Goal: Information Seeking & Learning: Understand process/instructions

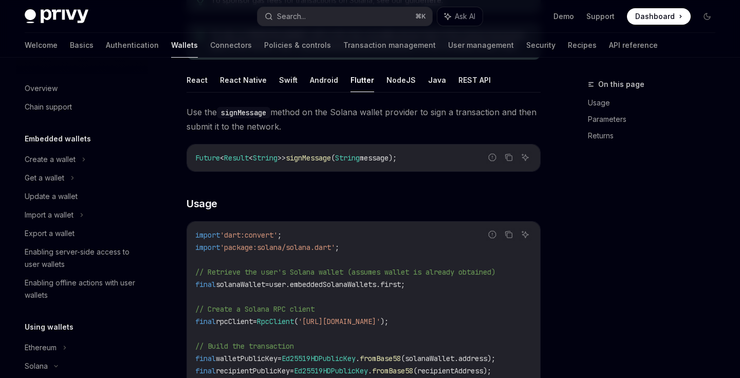
scroll to position [185, 0]
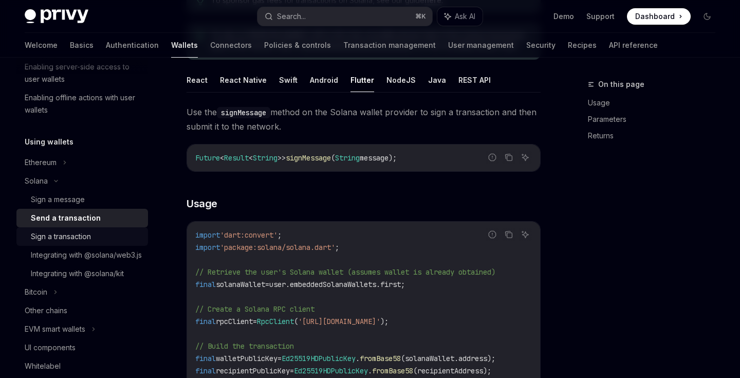
drag, startPoint x: 0, startPoint y: 0, endPoint x: 92, endPoint y: 236, distance: 253.2
click at [92, 236] on div "Sign a transaction" at bounding box center [86, 236] width 111 height 12
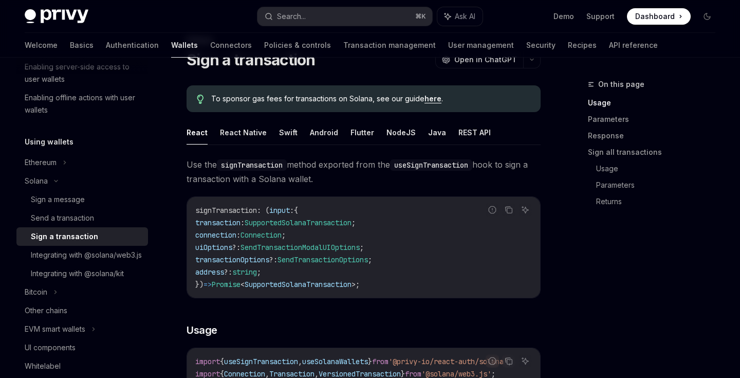
scroll to position [43, 0]
click at [356, 134] on button "Flutter" at bounding box center [363, 133] width 24 height 24
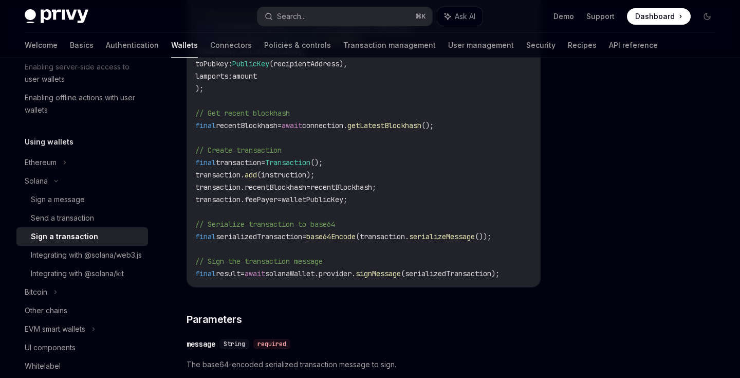
scroll to position [390, 0]
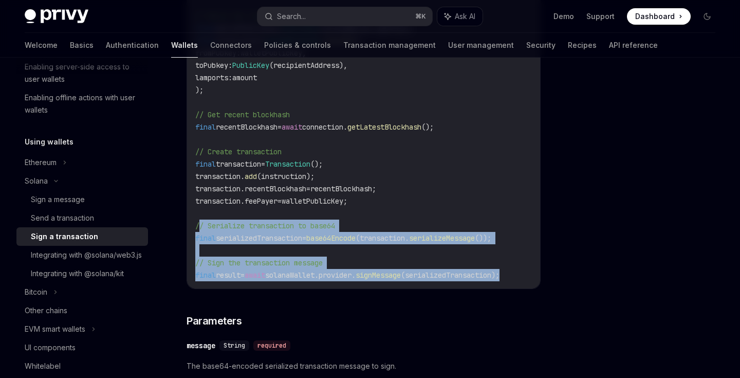
drag, startPoint x: 199, startPoint y: 223, endPoint x: 535, endPoint y: 275, distance: 340.3
click at [532, 276] on code "// Retrieve the user's Solana wallet (assumes wallet is already obtained) final…" at bounding box center [363, 108] width 337 height 345
copy code "/ Serialize transaction to base64 final serializedTransaction = base64Encode (t…"
click at [280, 242] on span "serializedTransaction" at bounding box center [259, 237] width 86 height 9
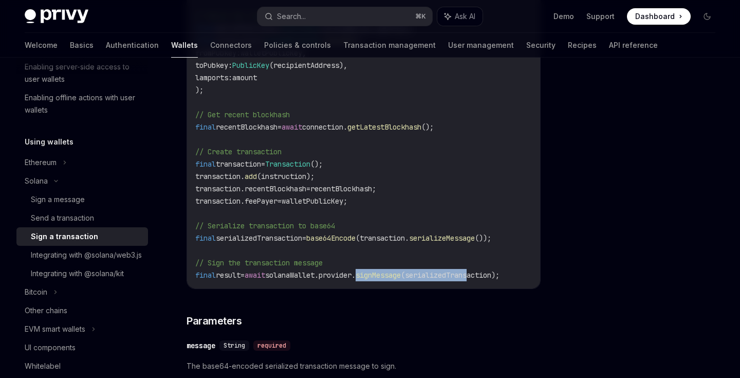
drag, startPoint x: 379, startPoint y: 271, endPoint x: 496, endPoint y: 271, distance: 117.7
click at [496, 271] on span "final result = await solanaWallet.provider. signMessage (serializedTransaction);" at bounding box center [347, 274] width 304 height 9
click at [331, 252] on code "// Retrieve the user's Solana wallet (assumes wallet is already obtained) final…" at bounding box center [363, 108] width 337 height 345
drag, startPoint x: 273, startPoint y: 278, endPoint x: 490, endPoint y: 278, distance: 216.9
click at [491, 278] on span "final result = await solanaWallet.provider. signMessage (serializedTransaction);" at bounding box center [347, 274] width 304 height 9
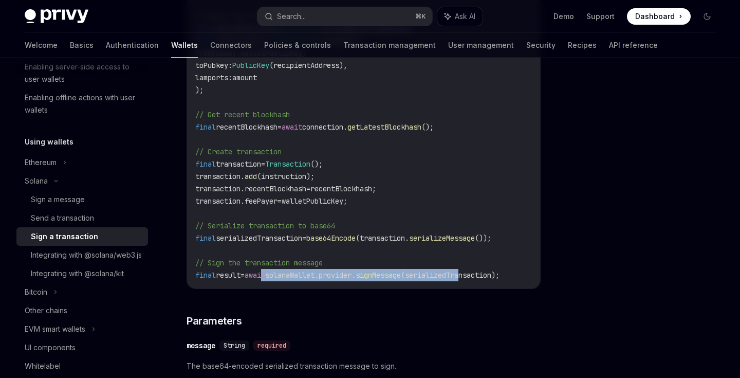
click at [490, 278] on span "(serializedTransaction);" at bounding box center [450, 274] width 99 height 9
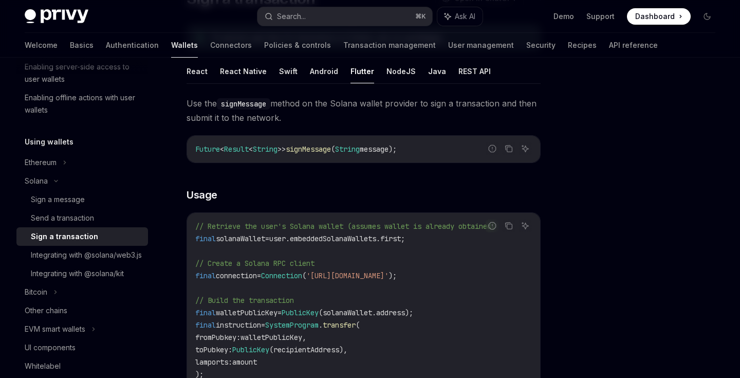
scroll to position [48, 0]
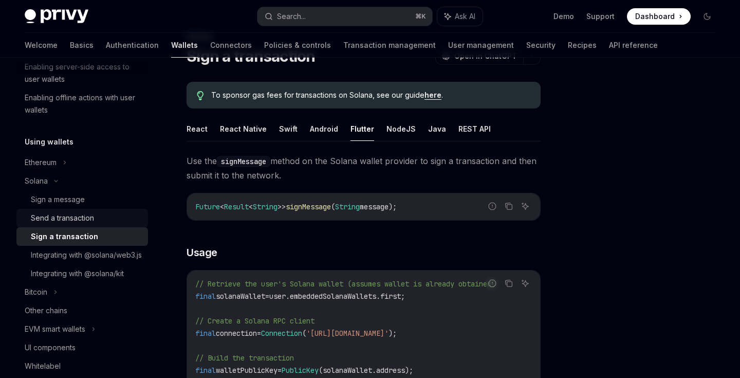
click at [67, 224] on div "Send a transaction" at bounding box center [62, 218] width 63 height 12
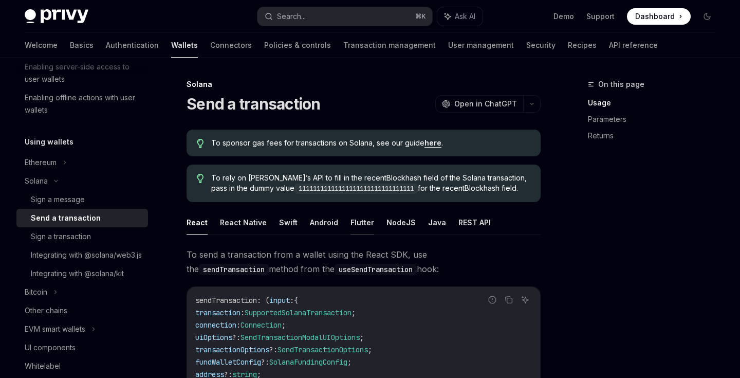
click at [362, 221] on button "Flutter" at bounding box center [363, 222] width 24 height 24
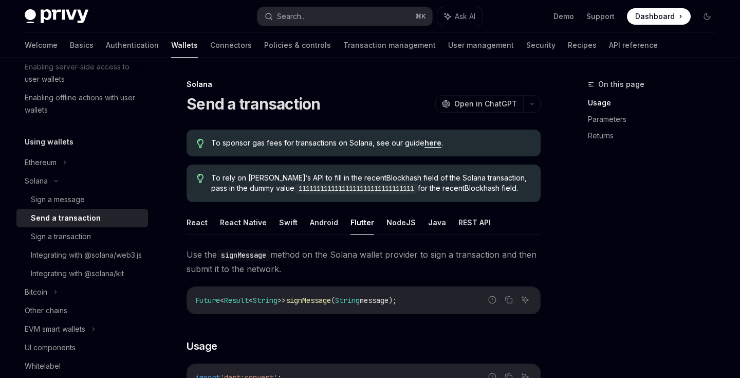
type textarea "*"
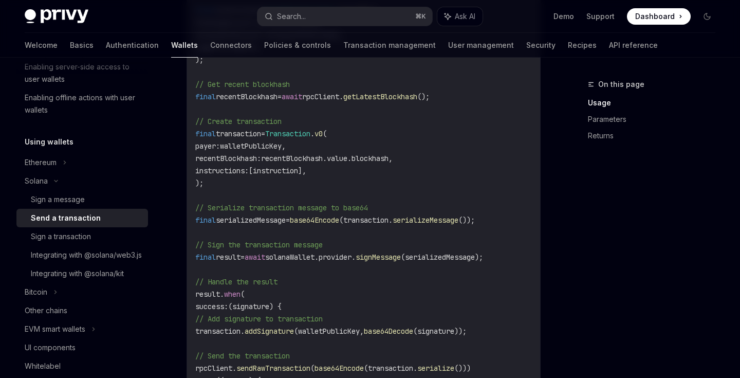
scroll to position [531, 0]
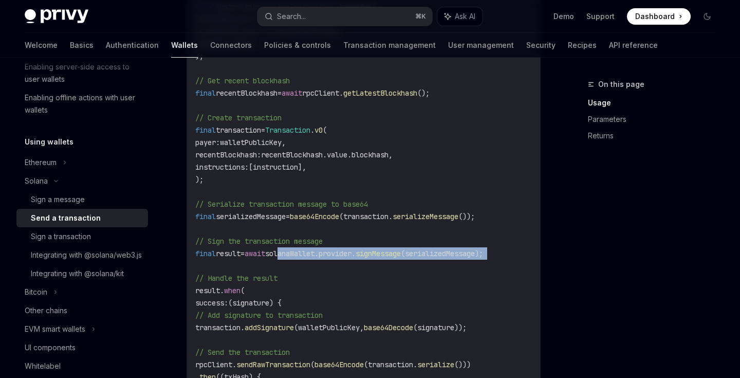
drag, startPoint x: 294, startPoint y: 253, endPoint x: 487, endPoint y: 258, distance: 192.3
click at [487, 258] on code "import 'dart:convert' ; import 'package:solana/solana.dart' ; // Retrieve the u…" at bounding box center [363, 154] width 337 height 629
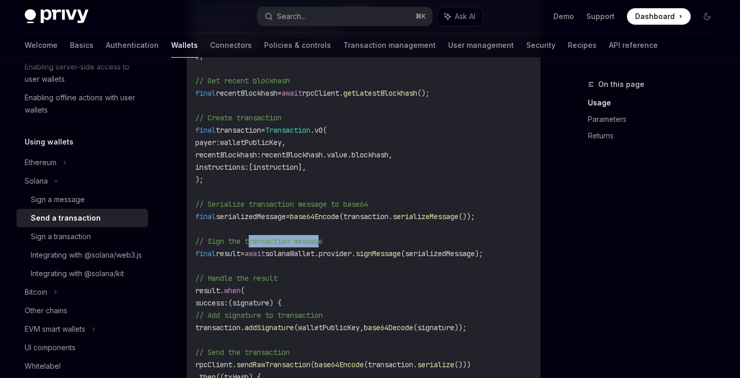
drag, startPoint x: 251, startPoint y: 240, endPoint x: 324, endPoint y: 241, distance: 73.0
click at [323, 241] on span "// Sign the transaction message" at bounding box center [258, 240] width 127 height 9
click at [423, 266] on code "import 'dart:convert' ; import 'package:solana/solana.dart' ; // Retrieve the u…" at bounding box center [363, 154] width 337 height 629
drag, startPoint x: 403, startPoint y: 253, endPoint x: 445, endPoint y: 251, distance: 41.7
click at [446, 252] on span "final result = await solanaWallet.provider. signMessage (serializedMessage);" at bounding box center [339, 253] width 288 height 9
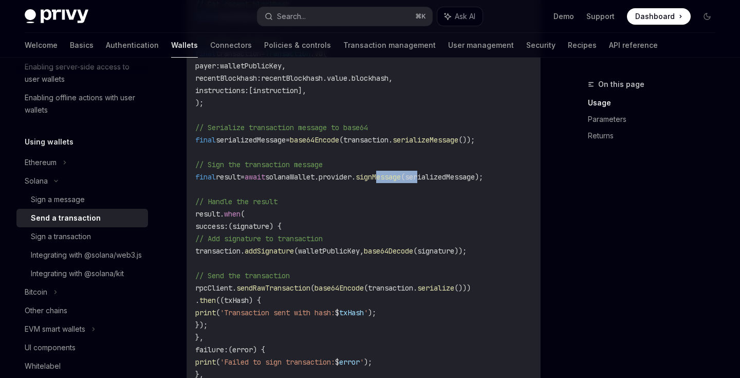
scroll to position [628, 0]
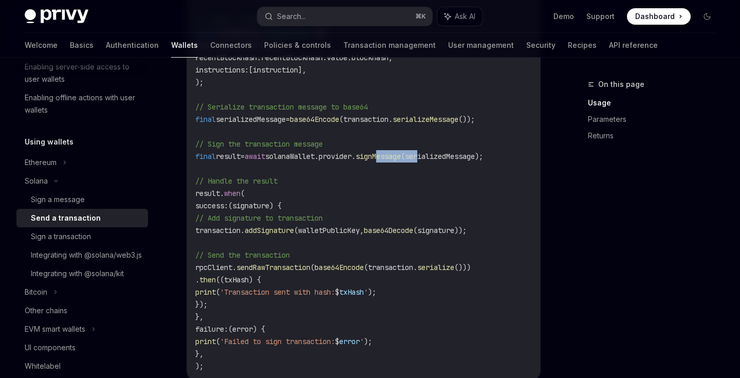
drag, startPoint x: 254, startPoint y: 219, endPoint x: 362, endPoint y: 218, distance: 107.4
click at [323, 218] on span "// Add signature to transaction" at bounding box center [258, 217] width 127 height 9
click at [413, 229] on span "base64Decode" at bounding box center [388, 230] width 49 height 9
click at [467, 231] on span "(signature));" at bounding box center [439, 230] width 53 height 9
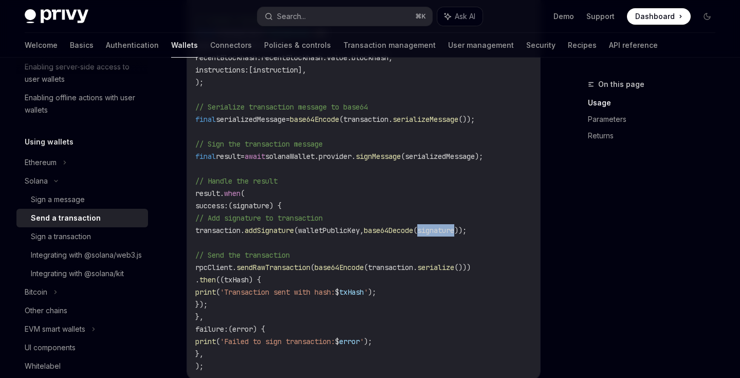
click at [467, 231] on span "(signature));" at bounding box center [439, 230] width 53 height 9
click at [238, 154] on span "result" at bounding box center [228, 156] width 25 height 9
click at [413, 232] on span "base64Decode" at bounding box center [388, 230] width 49 height 9
drag, startPoint x: 412, startPoint y: 230, endPoint x: 509, endPoint y: 229, distance: 96.6
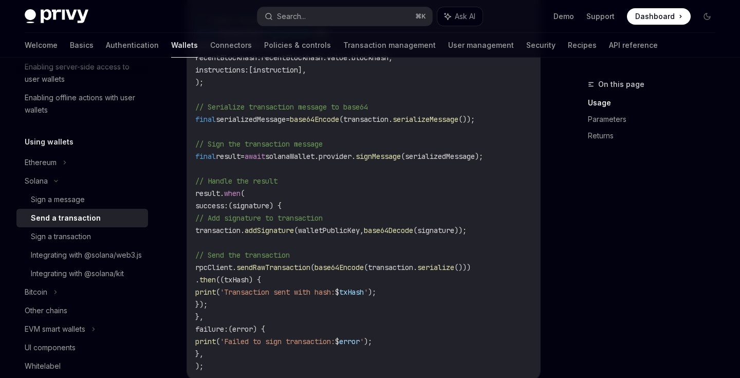
click at [467, 229] on span "transaction. addSignature (walletPublicKey, base64Decode (signature));" at bounding box center [330, 230] width 271 height 9
click at [445, 236] on code "import 'dart:convert' ; import 'package:solana/solana.dart' ; // Retrieve the u…" at bounding box center [363, 57] width 337 height 629
drag, startPoint x: 410, startPoint y: 231, endPoint x: 510, endPoint y: 234, distance: 99.8
click at [467, 234] on span "transaction. addSignature (walletPublicKey, base64Decode (signature));" at bounding box center [330, 230] width 271 height 9
click at [245, 233] on span "transaction." at bounding box center [219, 230] width 49 height 9
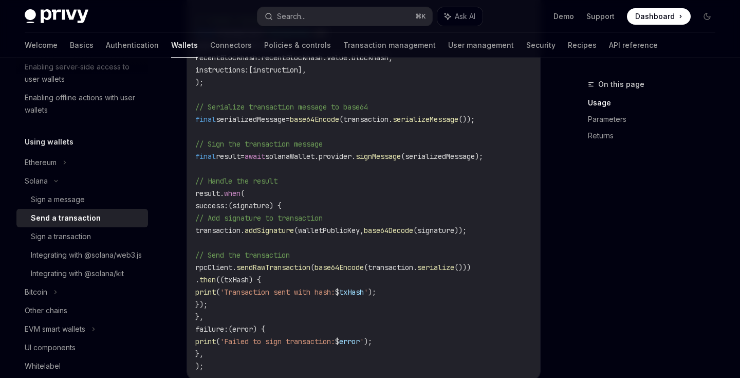
click at [245, 233] on span "transaction." at bounding box center [219, 230] width 49 height 9
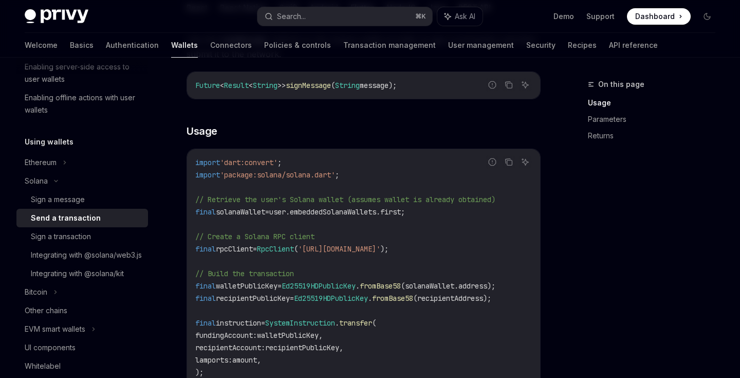
scroll to position [180, 0]
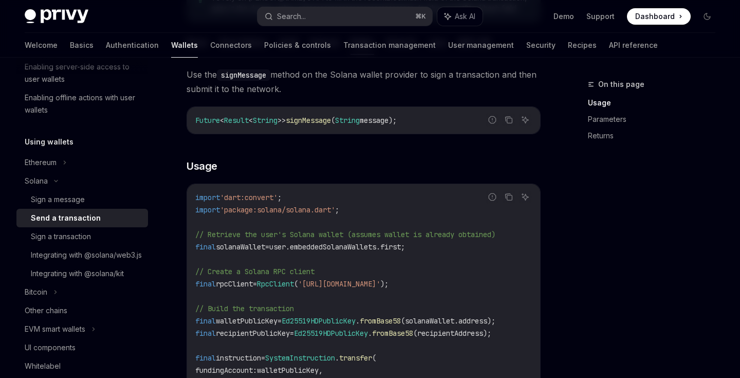
drag, startPoint x: 348, startPoint y: 209, endPoint x: 189, endPoint y: 213, distance: 159.4
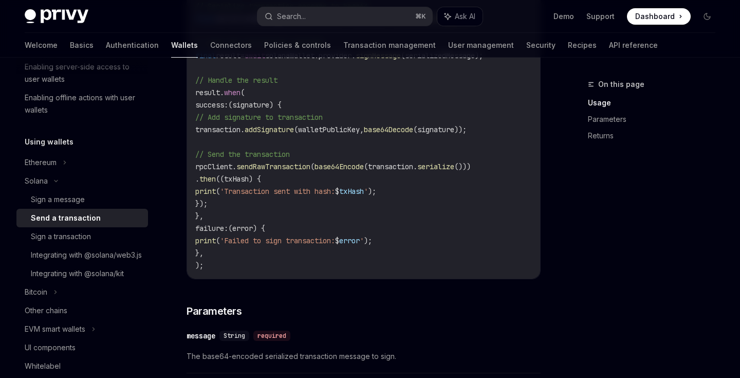
scroll to position [731, 0]
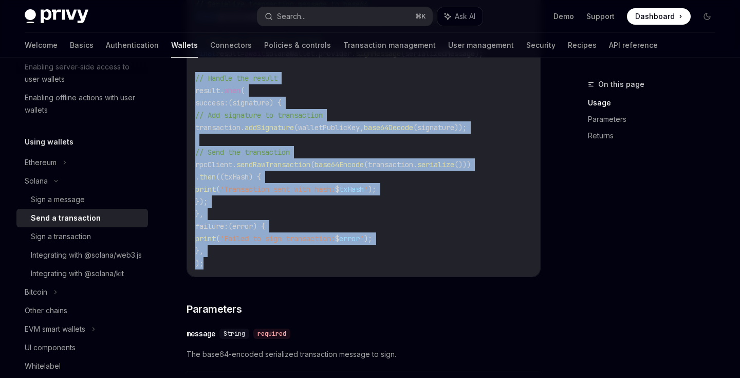
drag, startPoint x: 192, startPoint y: 80, endPoint x: 255, endPoint y: 264, distance: 194.5
copy code "// Handle the result result. when ( success : (signature) { // Add signature to…"
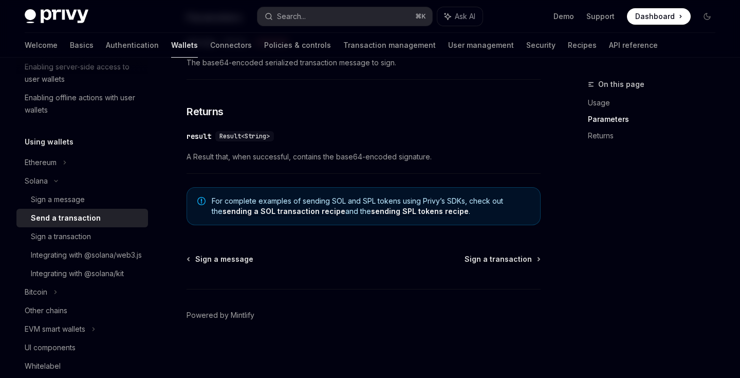
scroll to position [1025, 0]
